Goal: Task Accomplishment & Management: Manage account settings

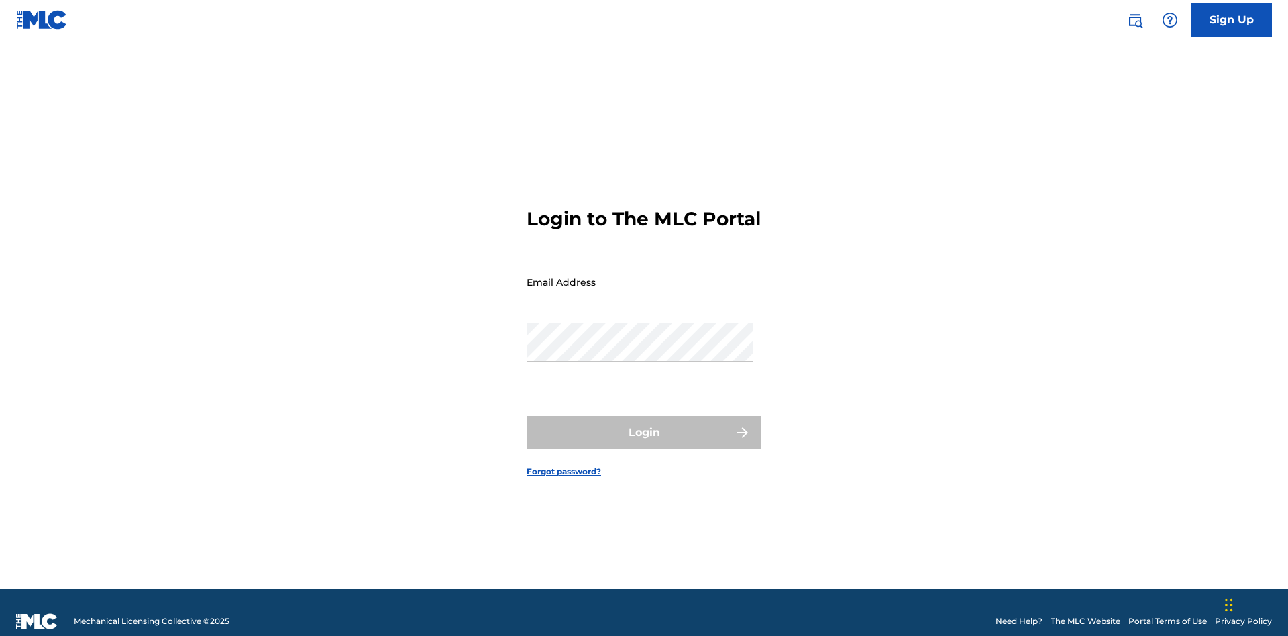
scroll to position [17, 0]
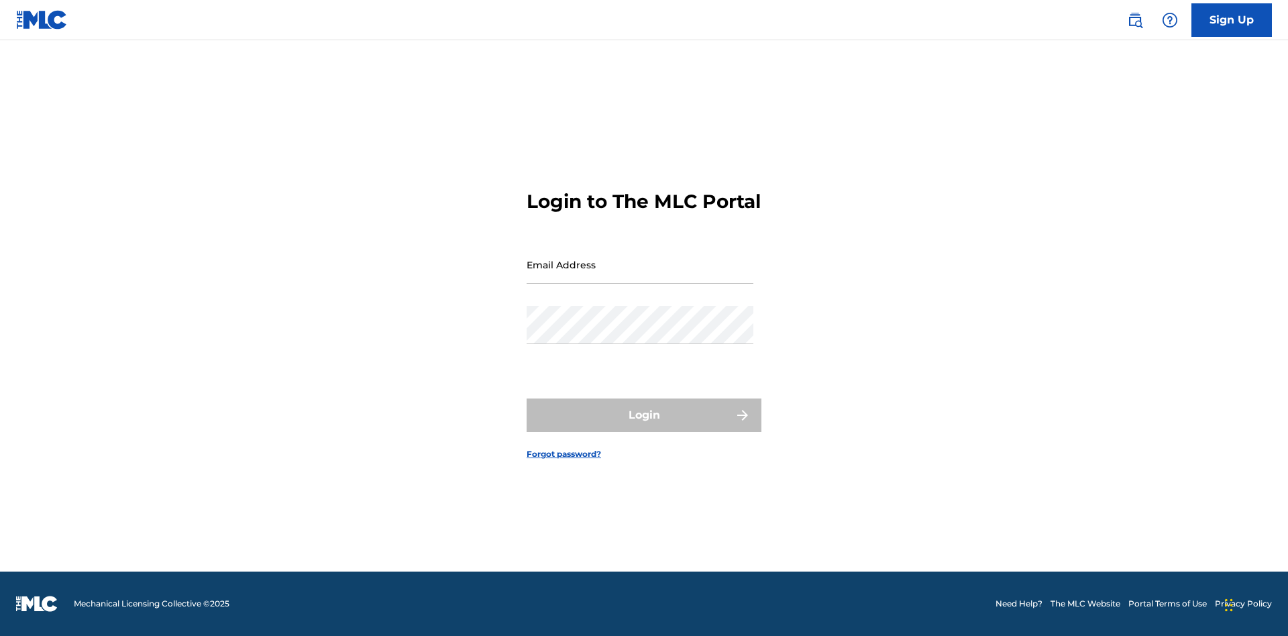
click at [640, 276] on input "Email Address" at bounding box center [640, 265] width 227 height 38
type input "Duke.McTesterson@gmail.com"
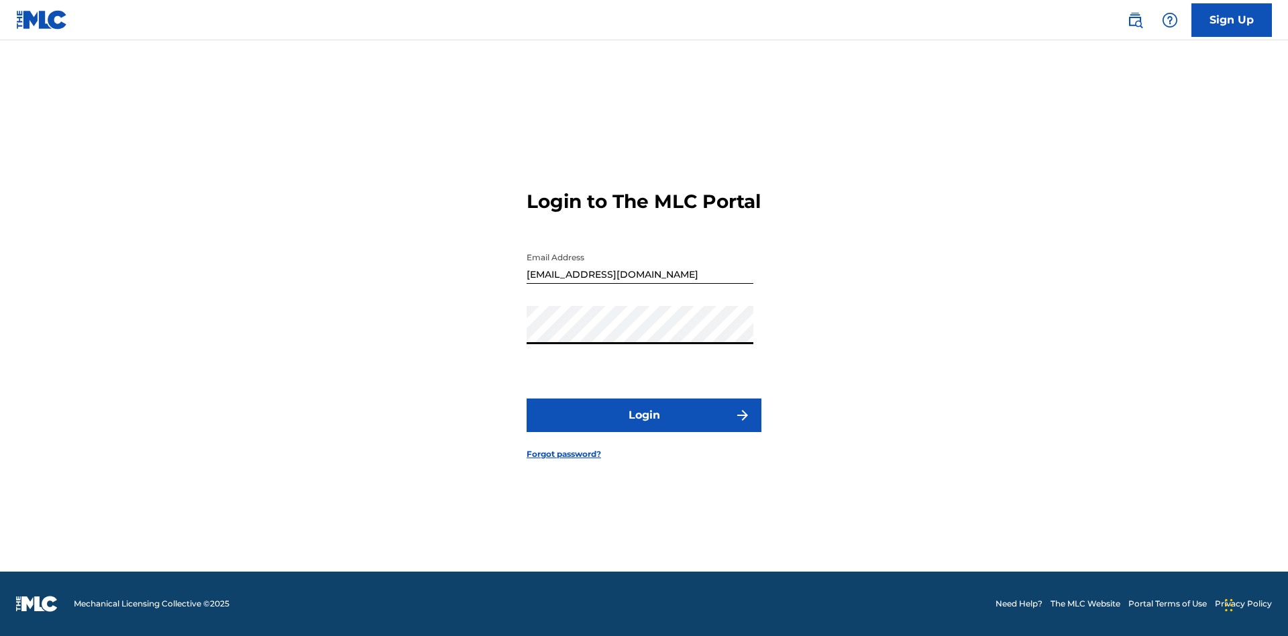
click at [644, 427] on button "Login" at bounding box center [644, 415] width 235 height 34
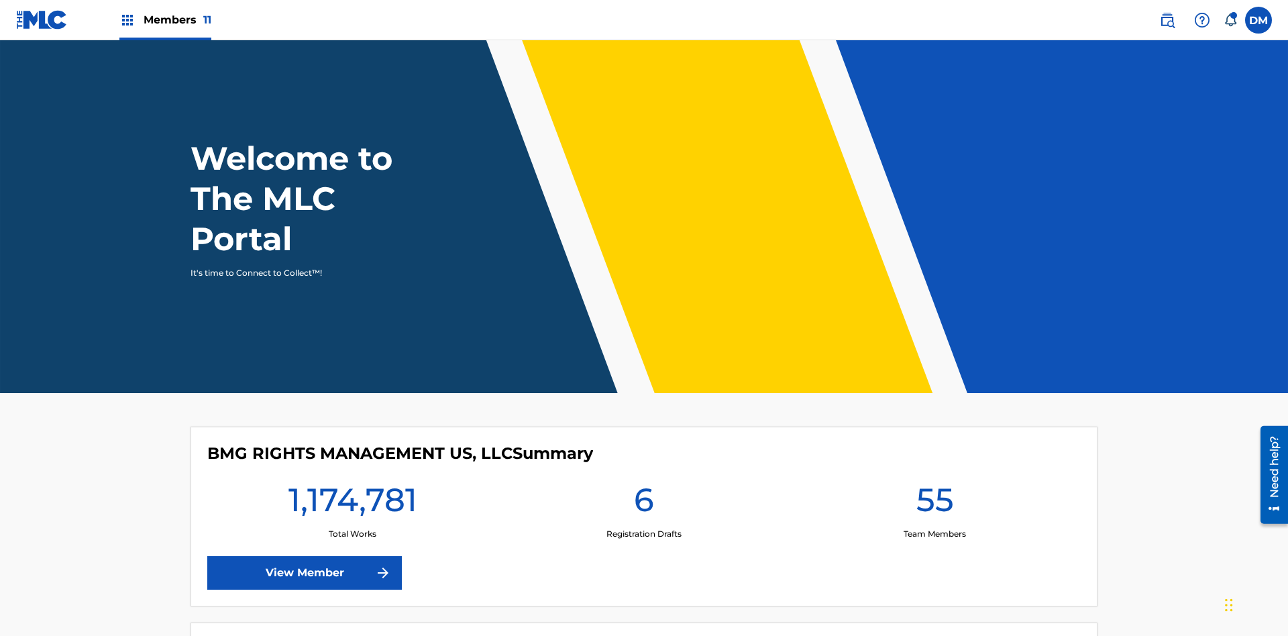
scroll to position [58, 0]
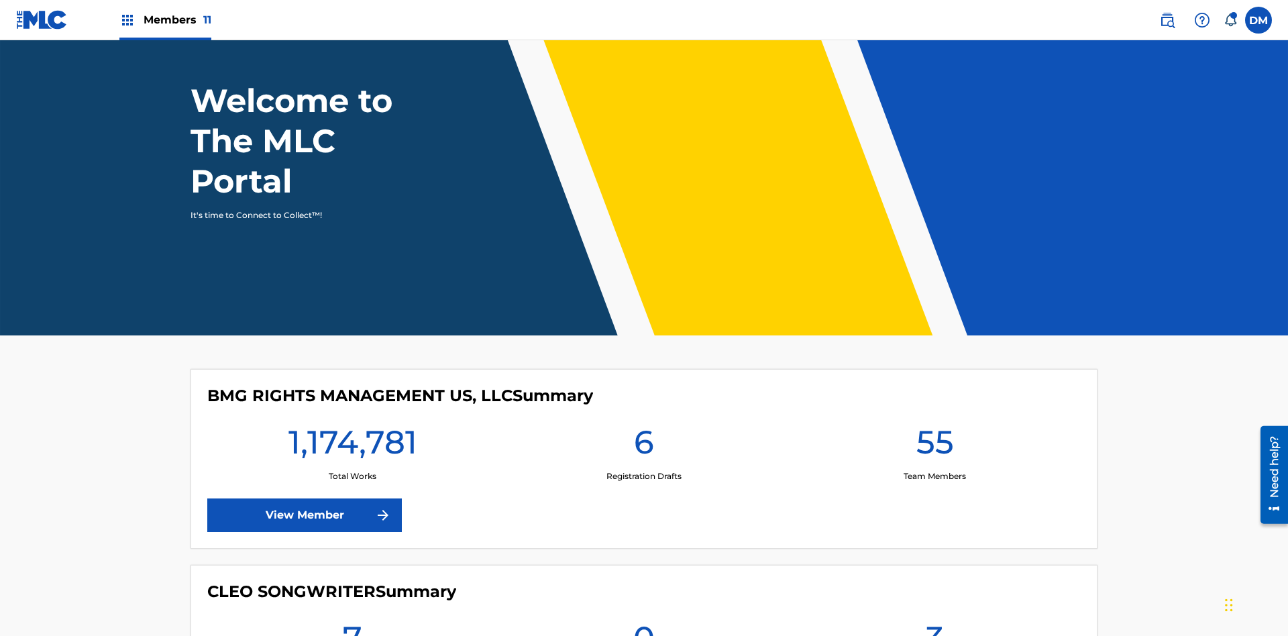
click at [165, 19] on span "Members 11" at bounding box center [178, 19] width 68 height 15
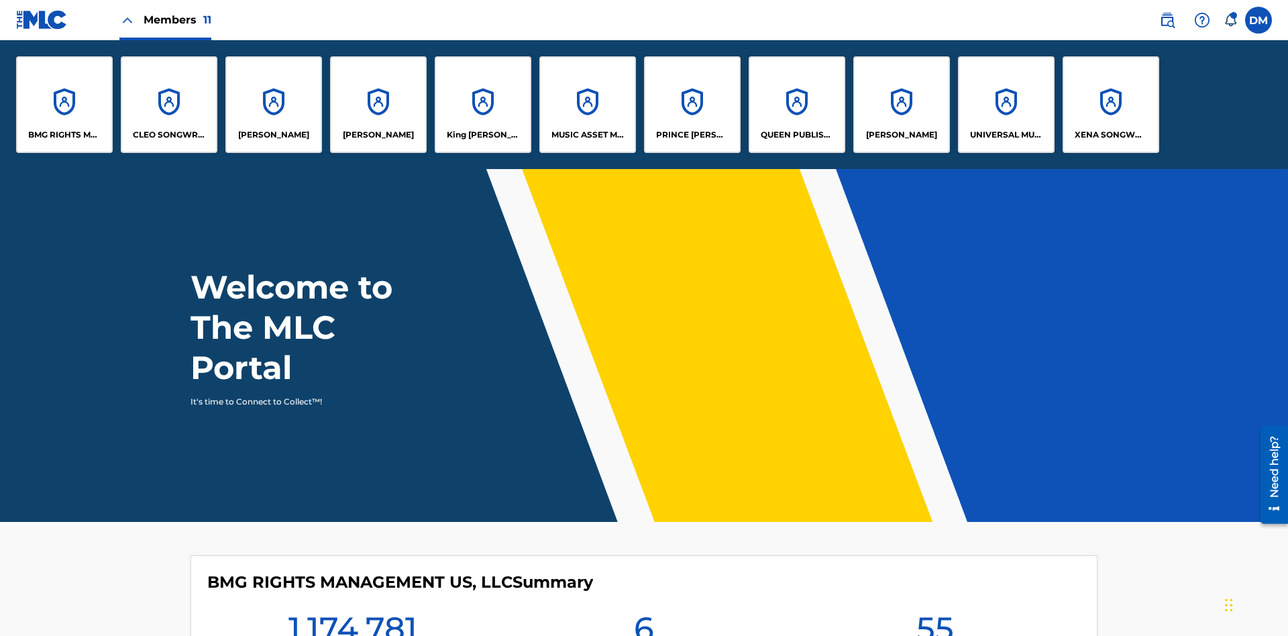
click at [482, 135] on p "King McTesterson" at bounding box center [483, 135] width 73 height 12
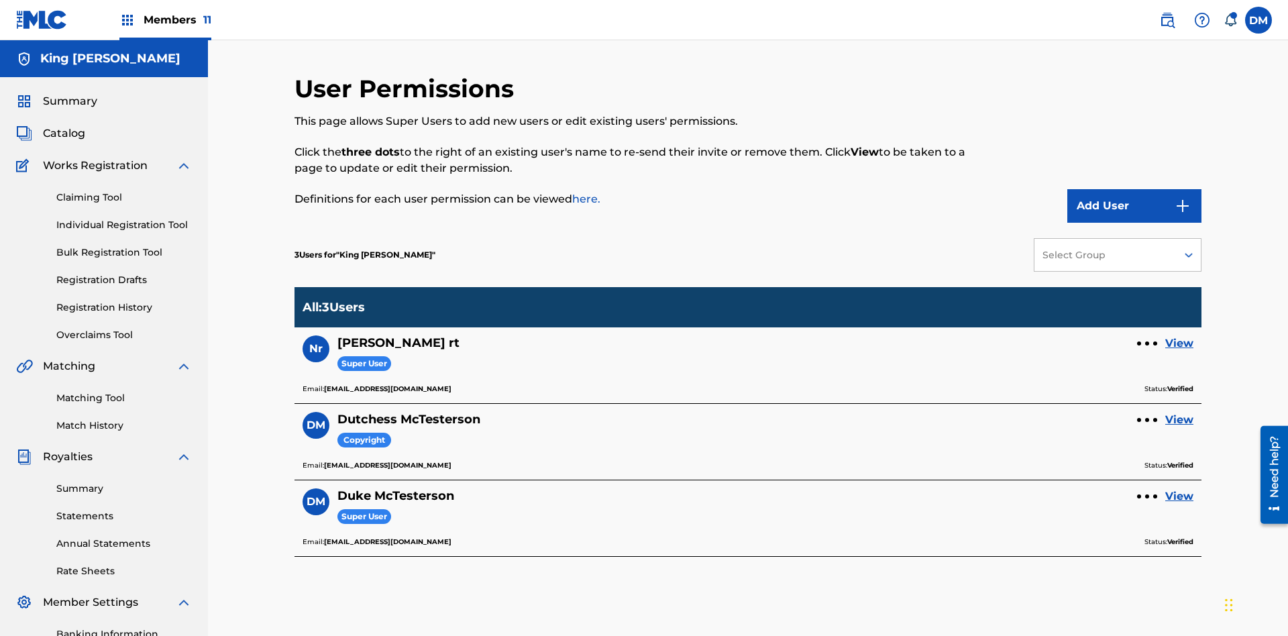
click at [1179, 412] on link "View" at bounding box center [1179, 420] width 28 height 16
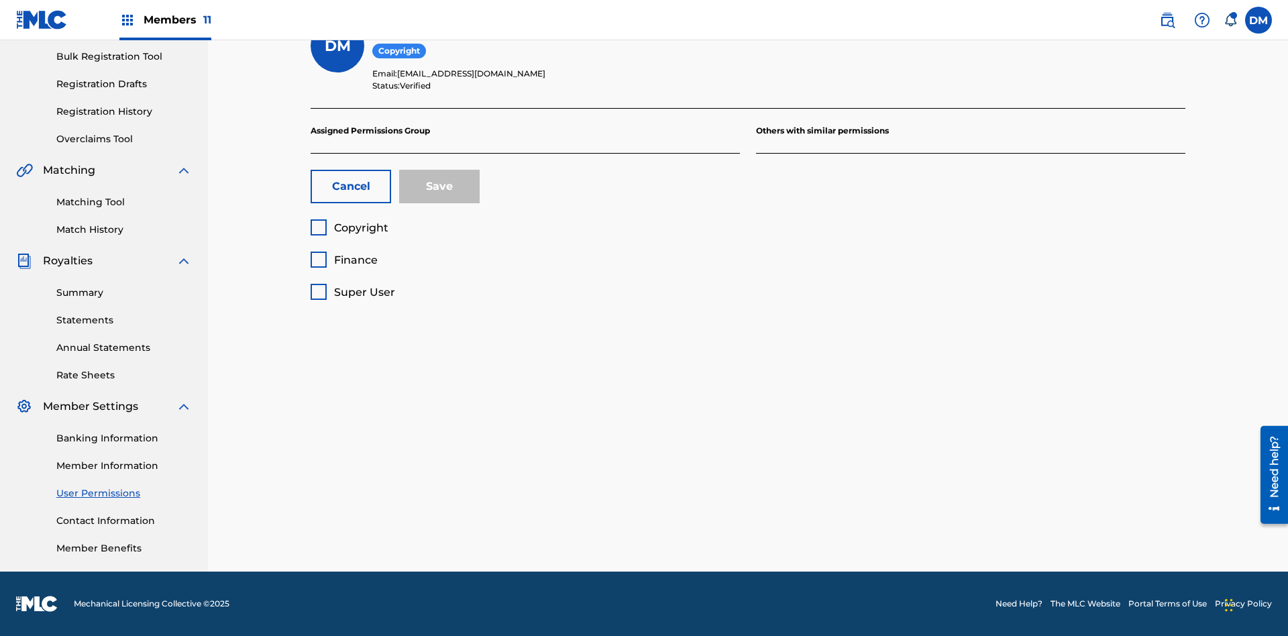
click at [352, 292] on span "Super User" at bounding box center [364, 292] width 61 height 13
click at [439, 186] on button "Save" at bounding box center [439, 187] width 80 height 34
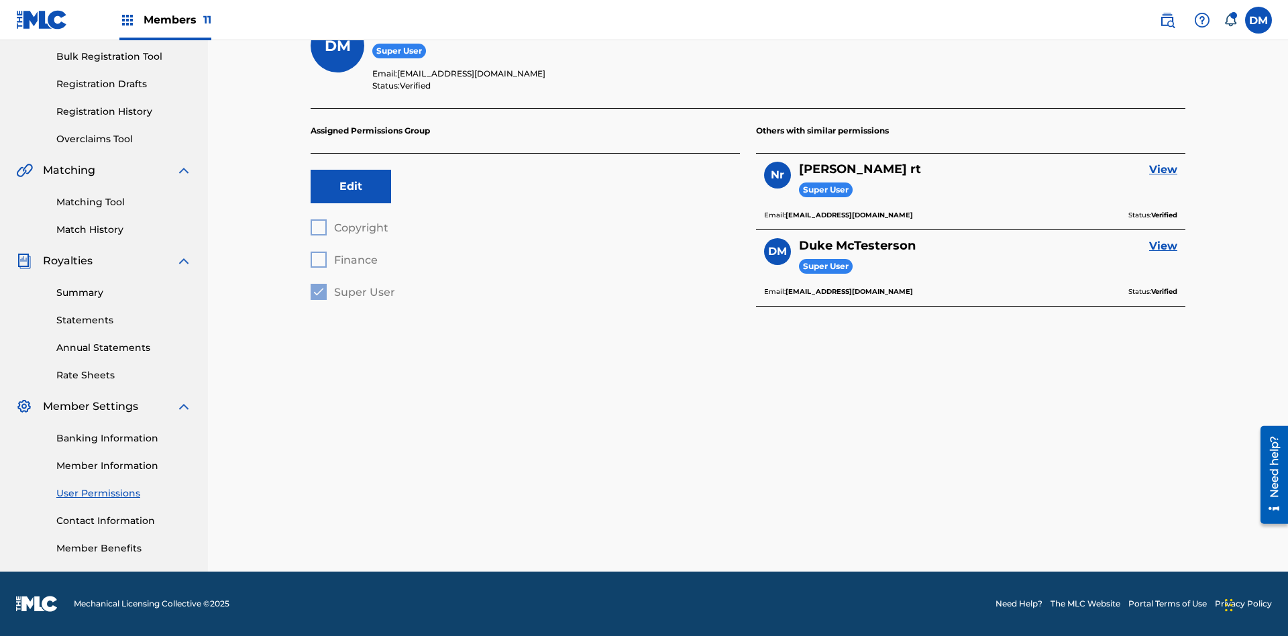
click at [1258, 19] on label at bounding box center [1258, 20] width 27 height 27
click at [1258, 20] on input "DM Duke McTesterson duke.mctesterson@gmail.com Notification Preferences Profile…" at bounding box center [1258, 20] width 0 height 0
click at [1128, 190] on p "Log out" at bounding box center [1129, 190] width 32 height 12
click at [1258, 20] on input "DM Duke McTesterson duke.mctesterson@gmail.com Notification Preferences Profile…" at bounding box center [1258, 20] width 0 height 0
